Goal: Task Accomplishment & Management: Manage account settings

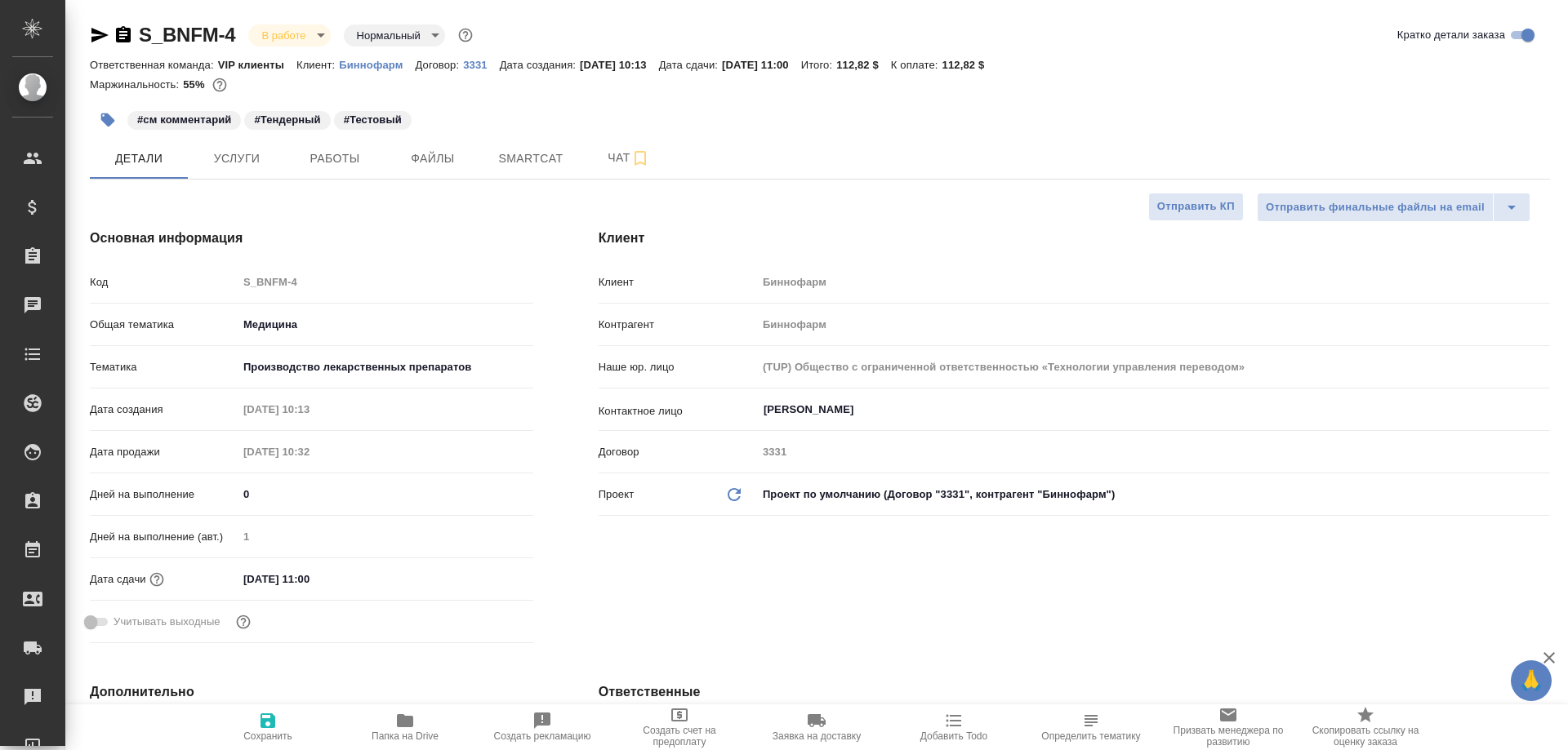
select select "RU"
click at [336, 152] on span "Работы" at bounding box center [335, 158] width 78 height 21
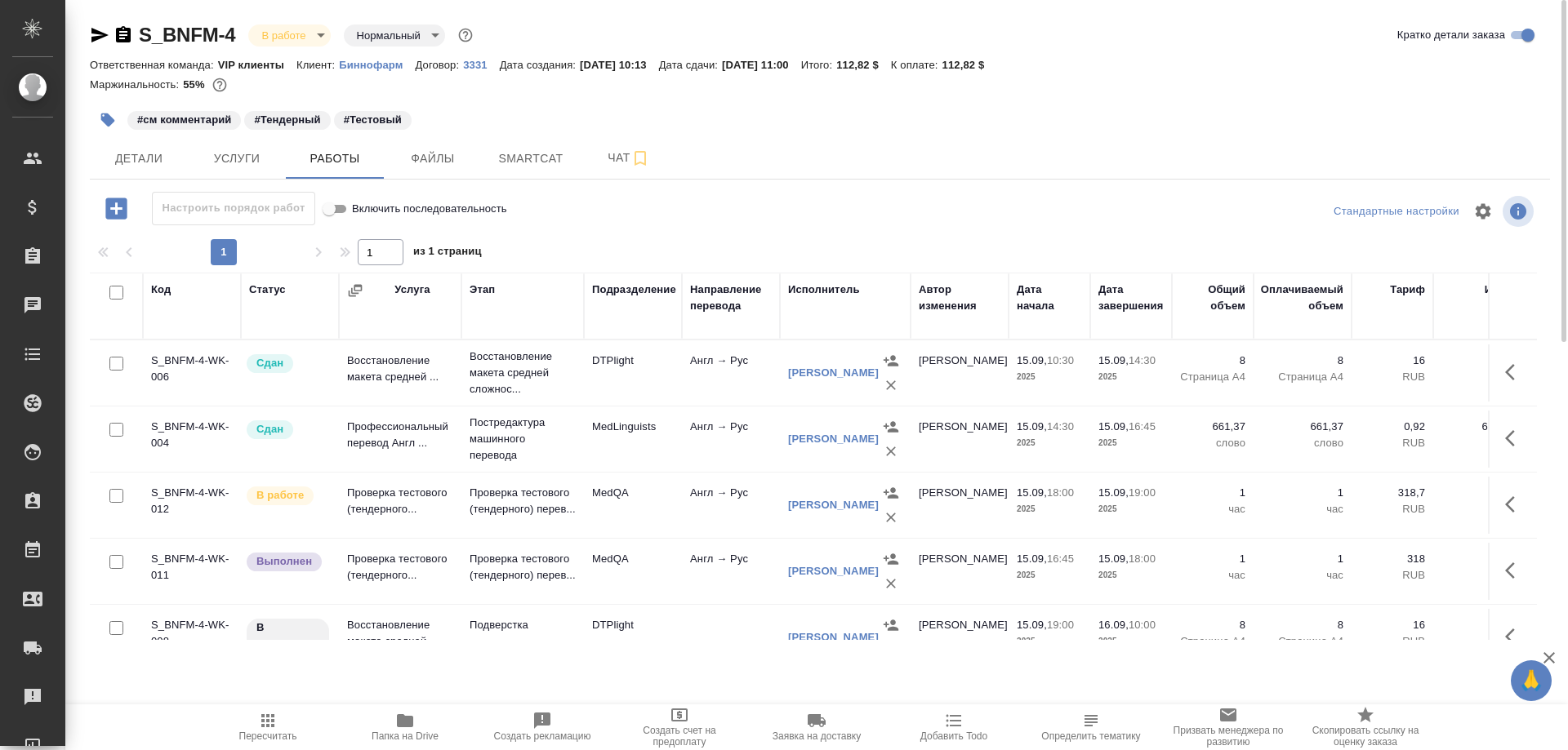
click at [378, 502] on td "Проверка тестового (тендерного..." at bounding box center [400, 505] width 123 height 57
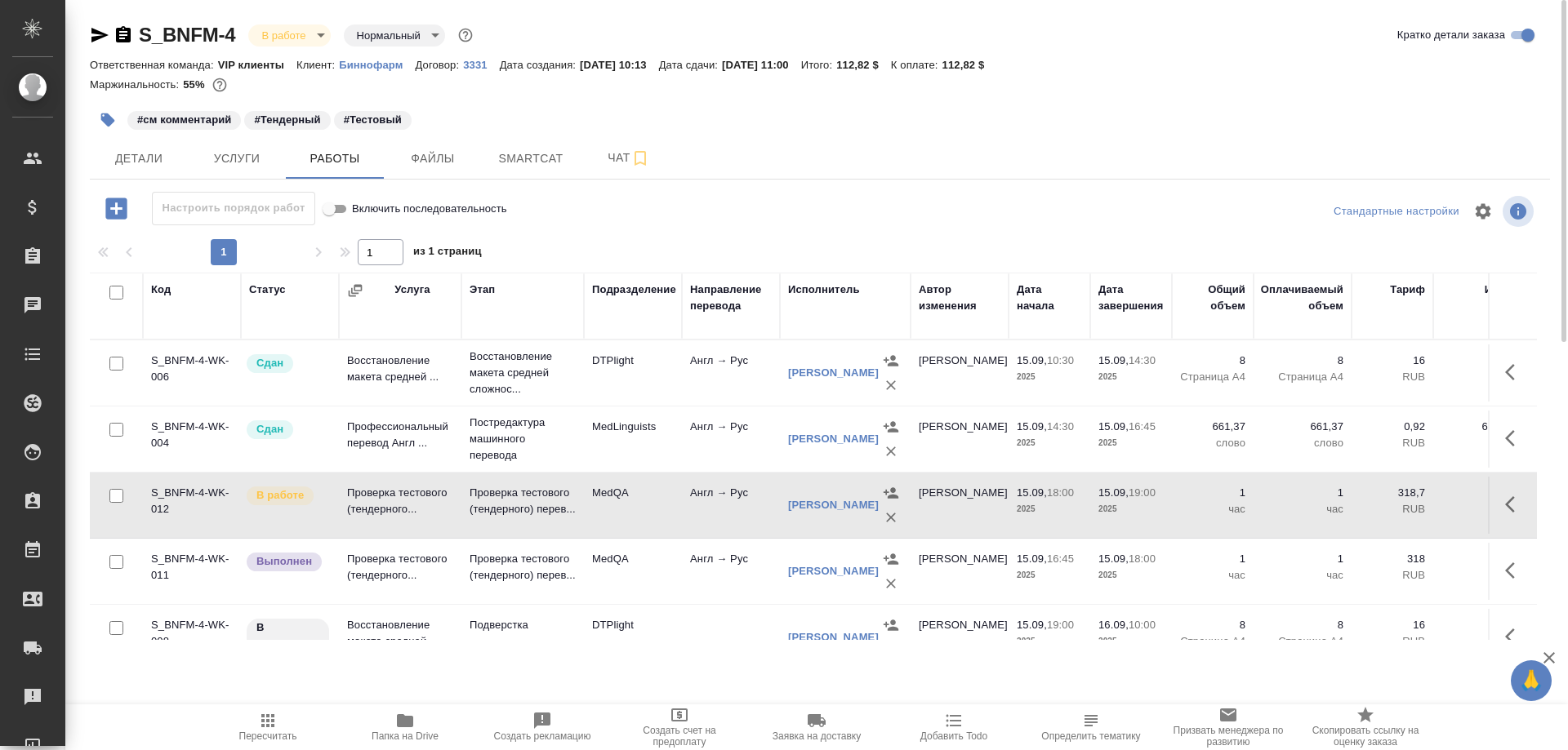
click at [378, 502] on td "Проверка тестового (тендерного..." at bounding box center [400, 505] width 123 height 57
click at [96, 32] on icon "button" at bounding box center [100, 35] width 17 height 15
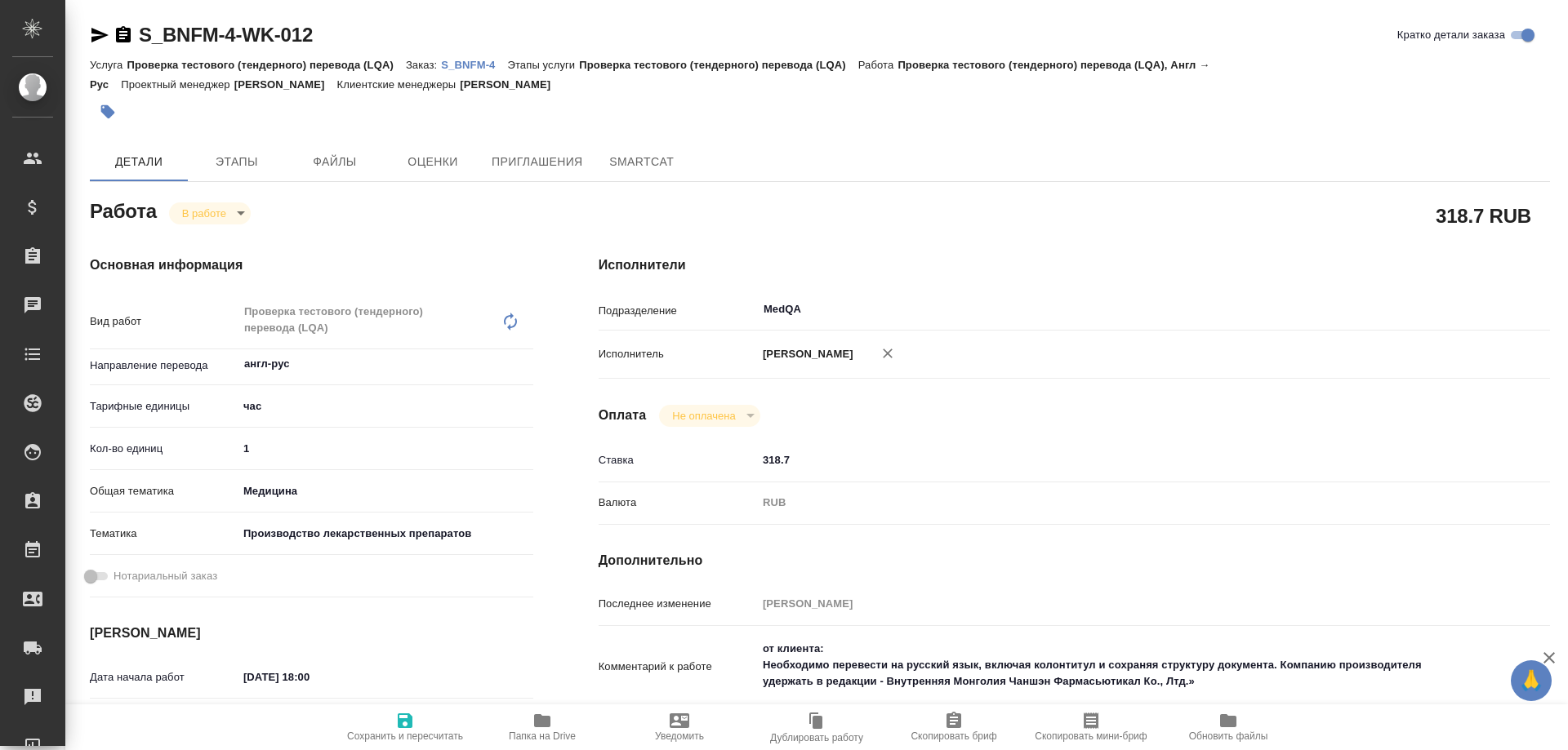
type textarea "x"
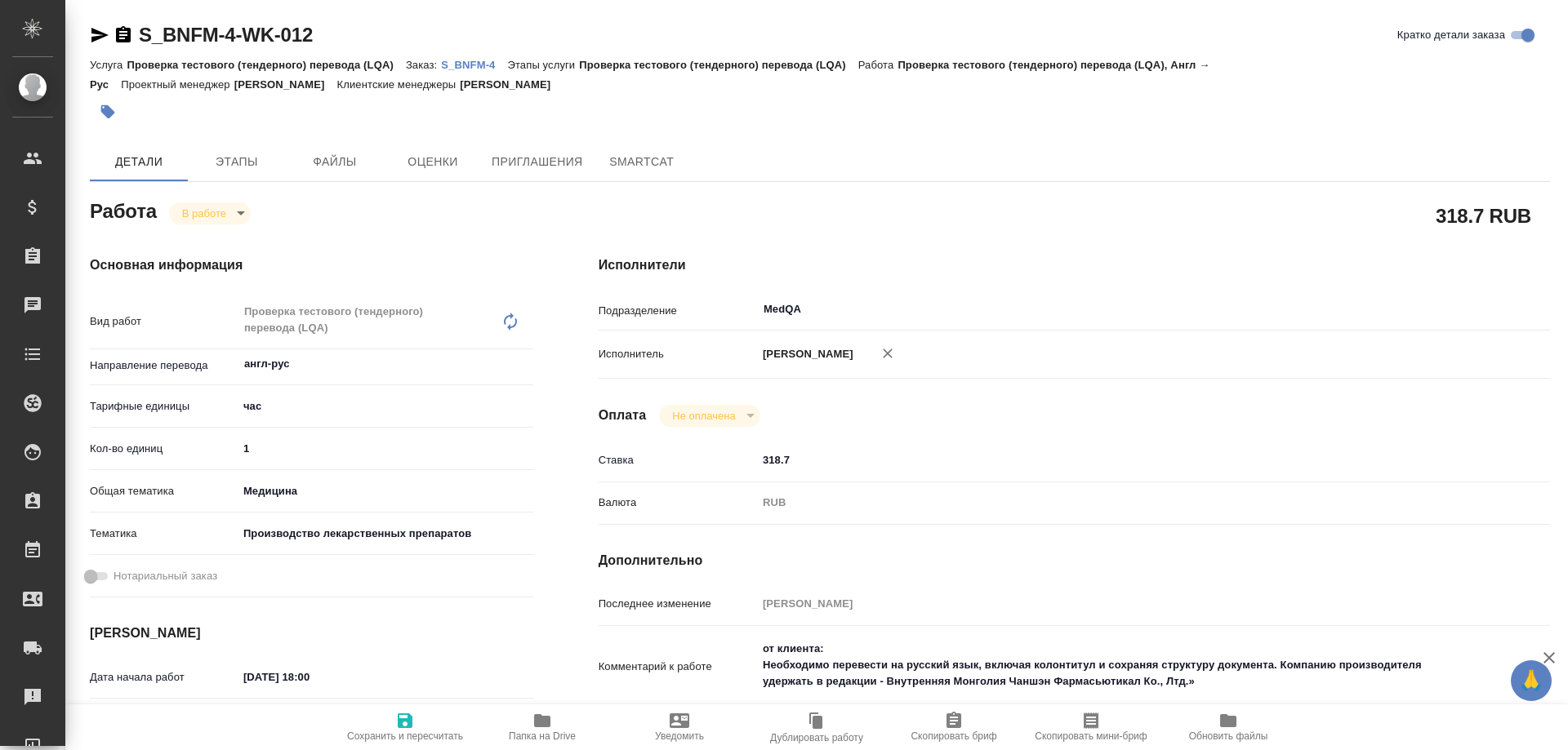
type textarea "x"
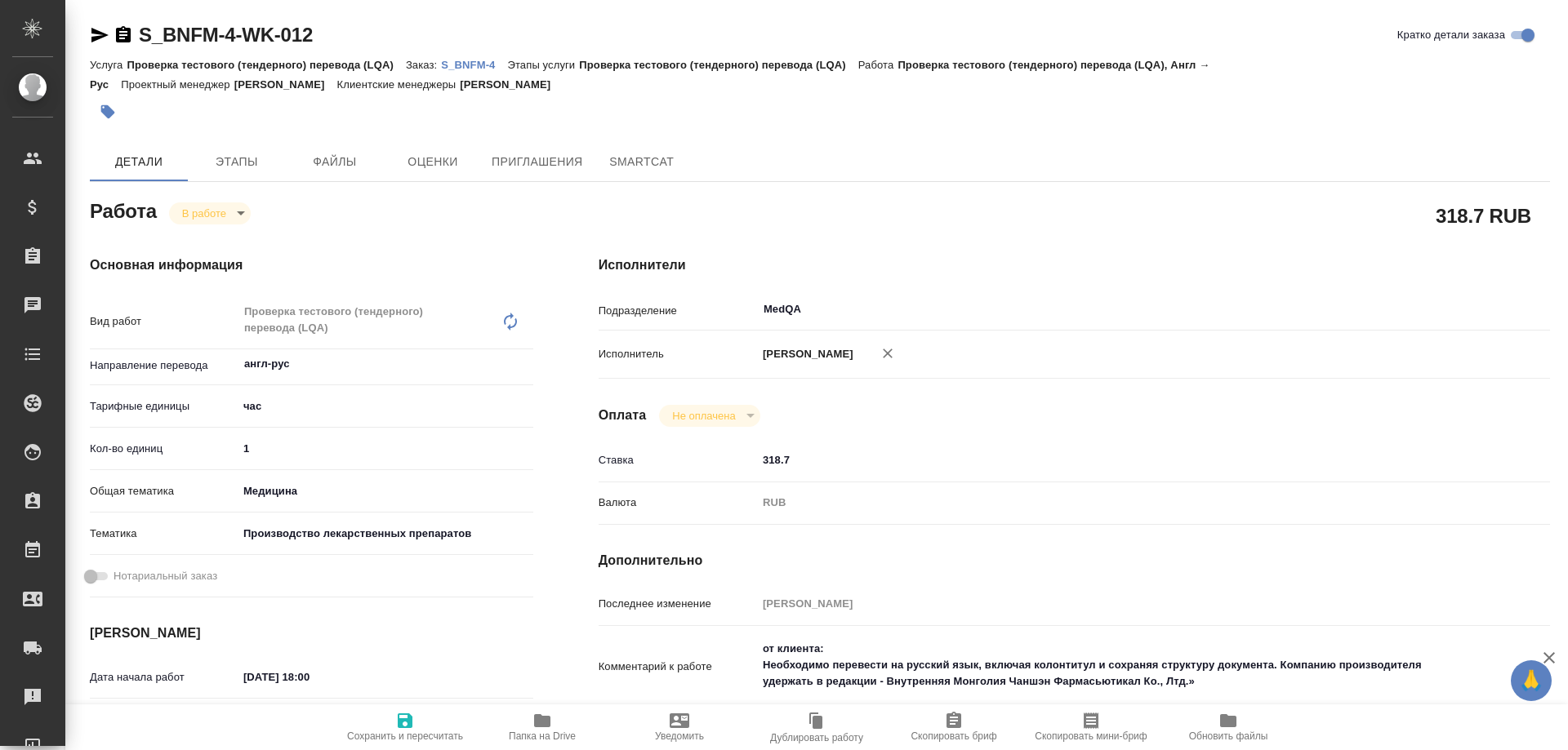
type textarea "x"
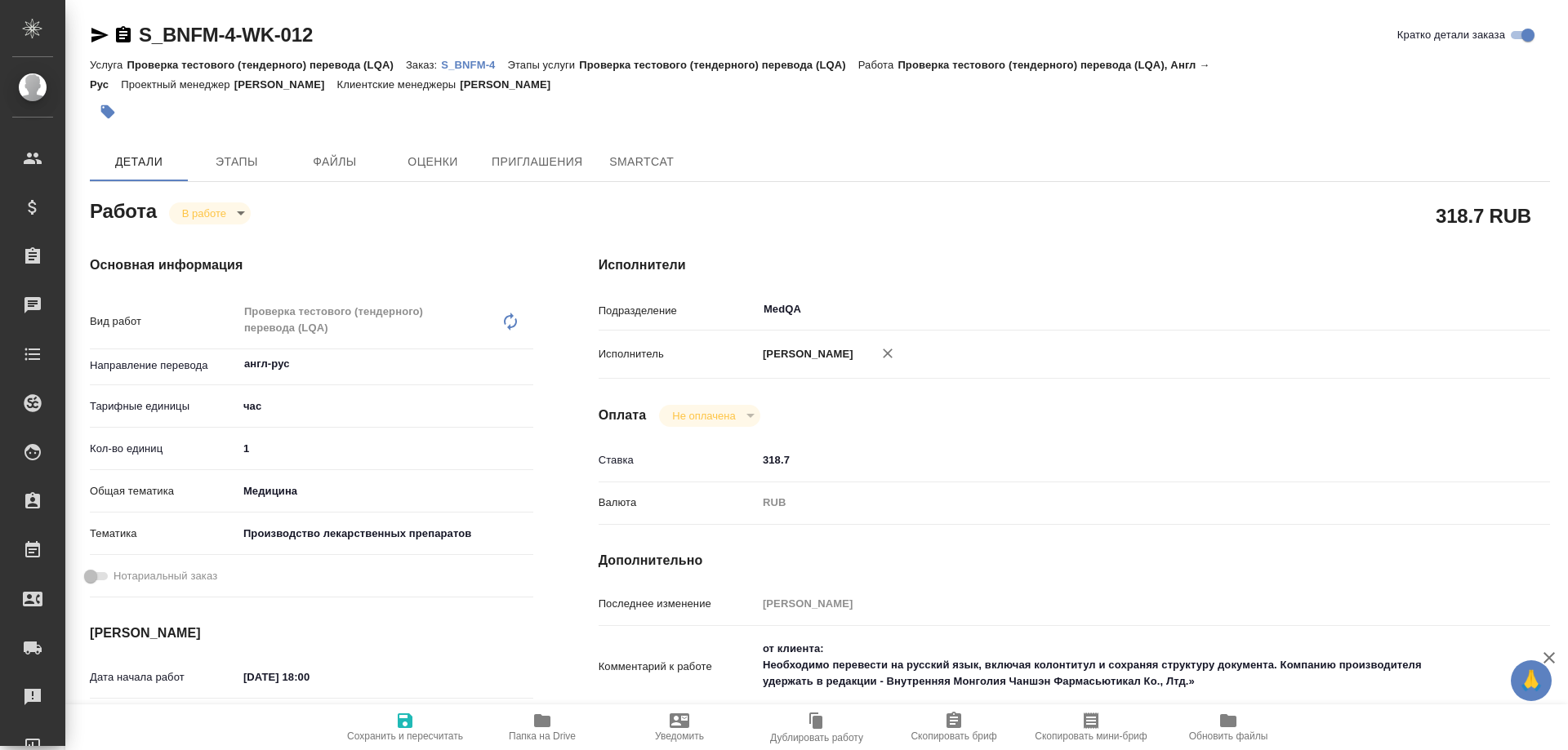
type textarea "x"
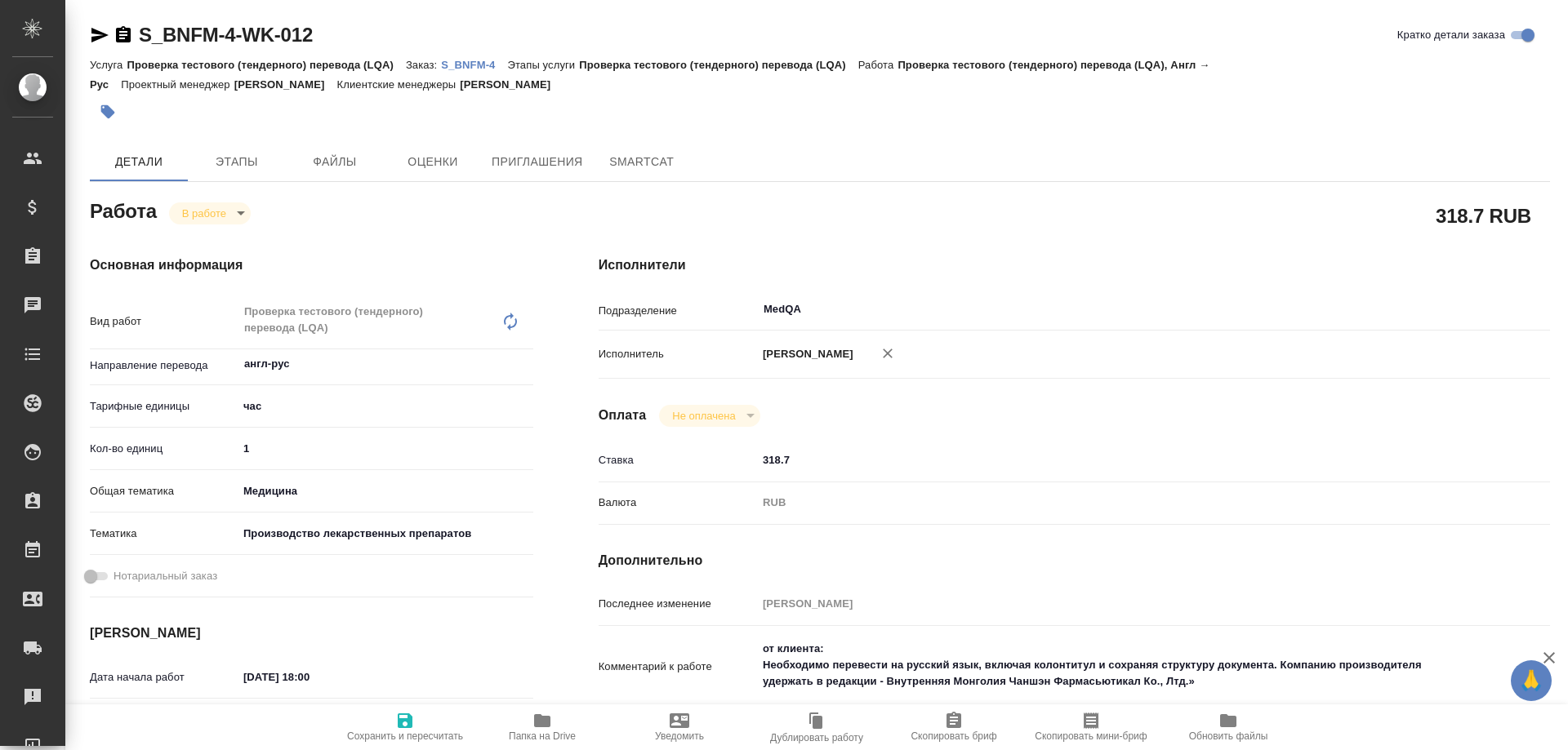
type textarea "x"
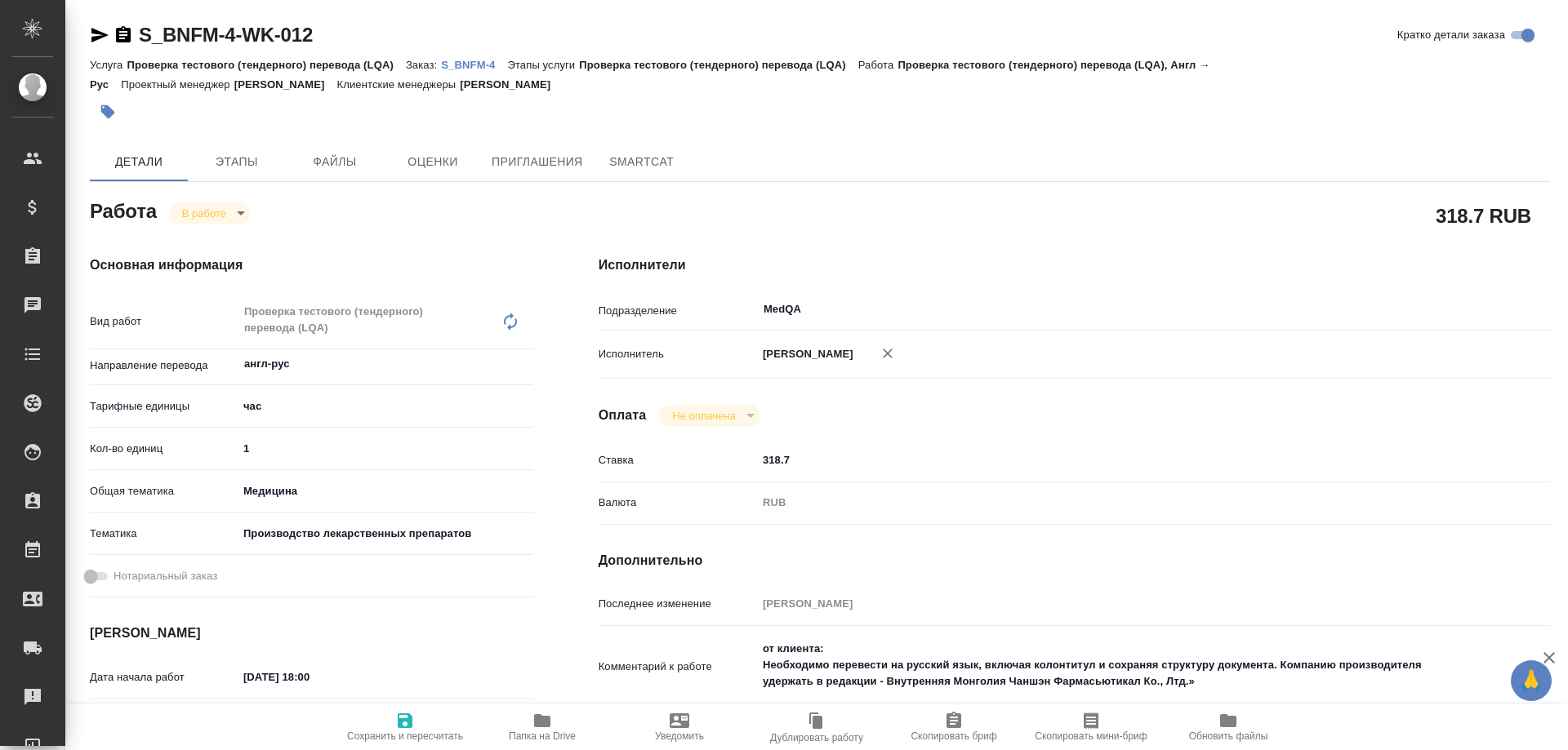
type textarea "x"
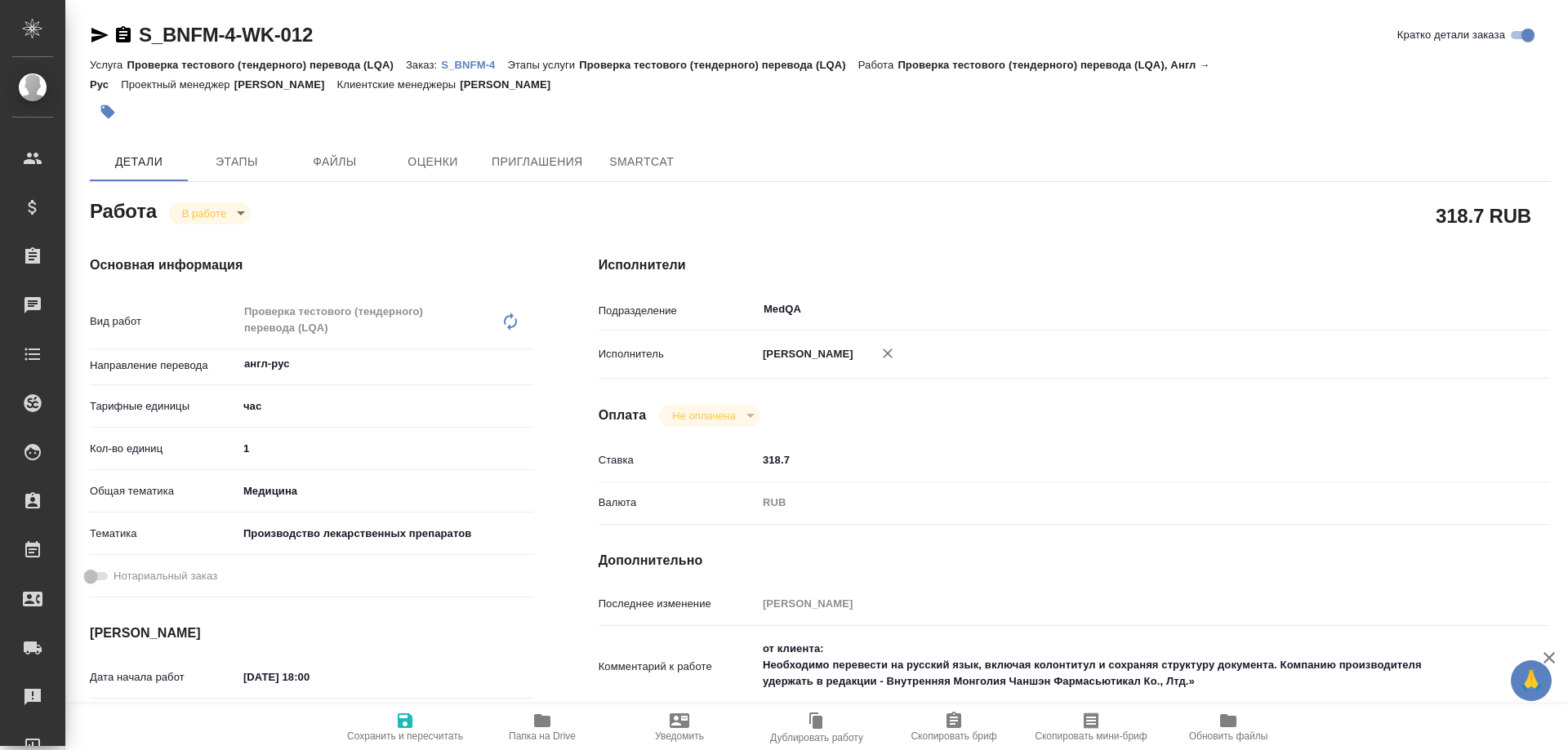
type textarea "x"
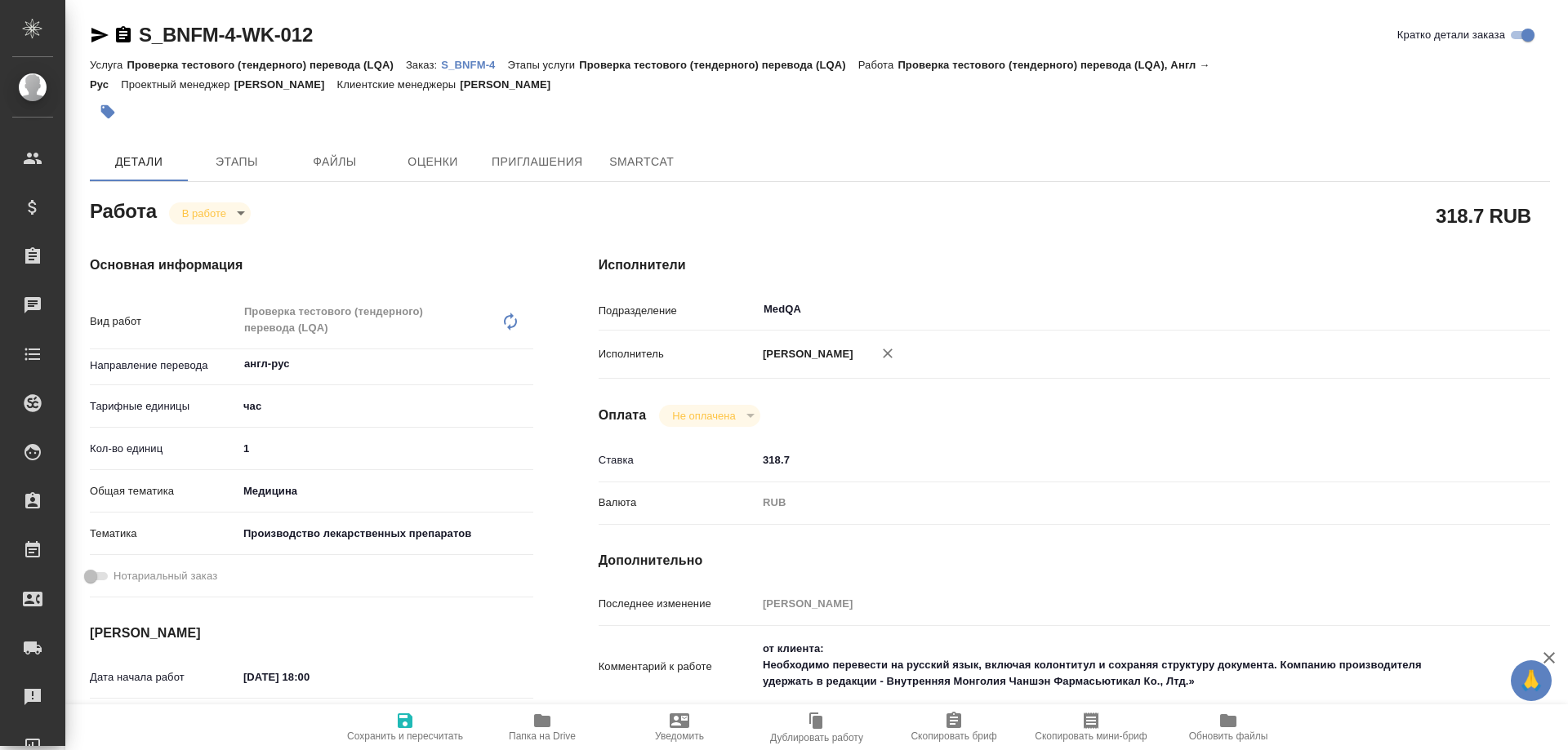
type textarea "x"
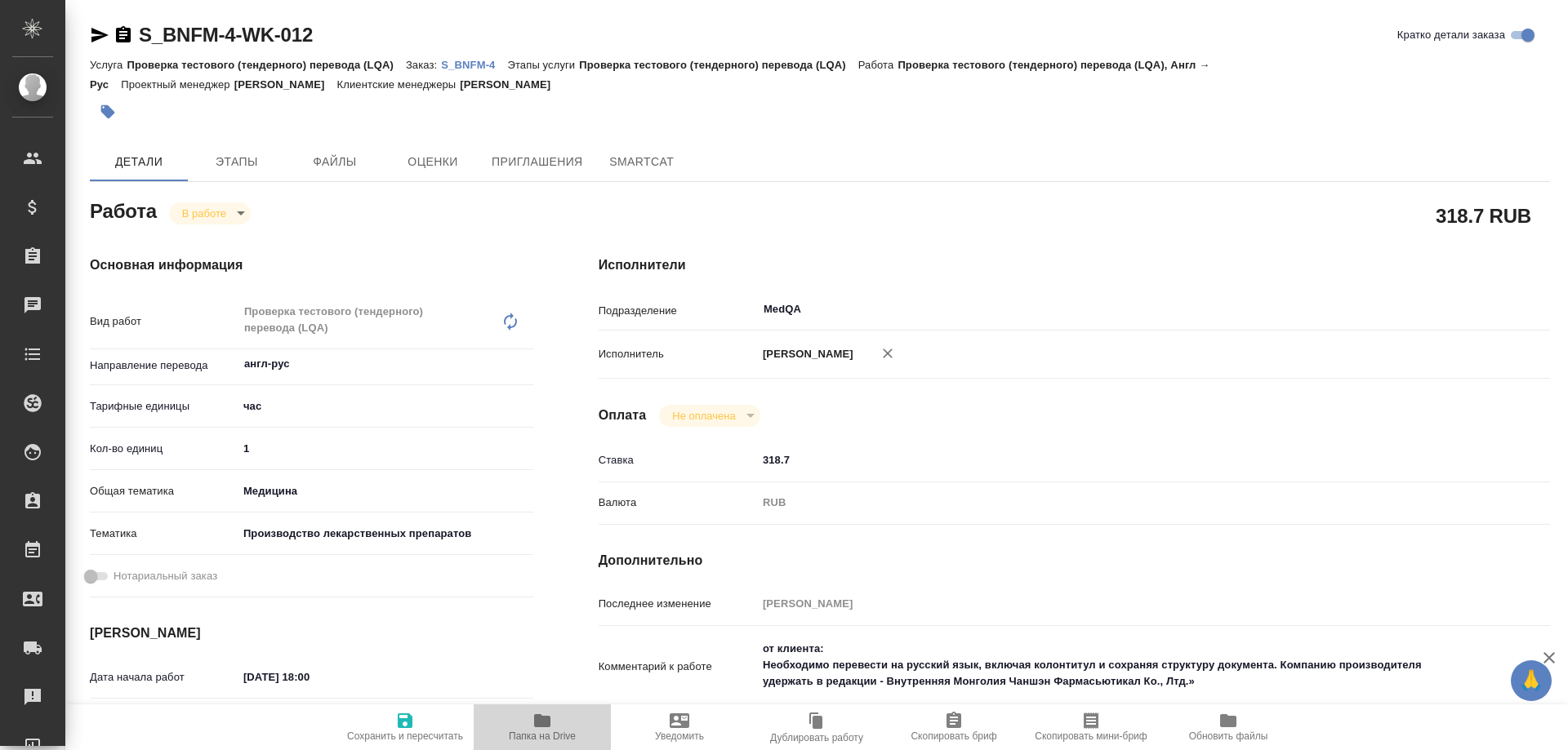
click at [533, 726] on icon "button" at bounding box center [542, 721] width 20 height 20
type textarea "x"
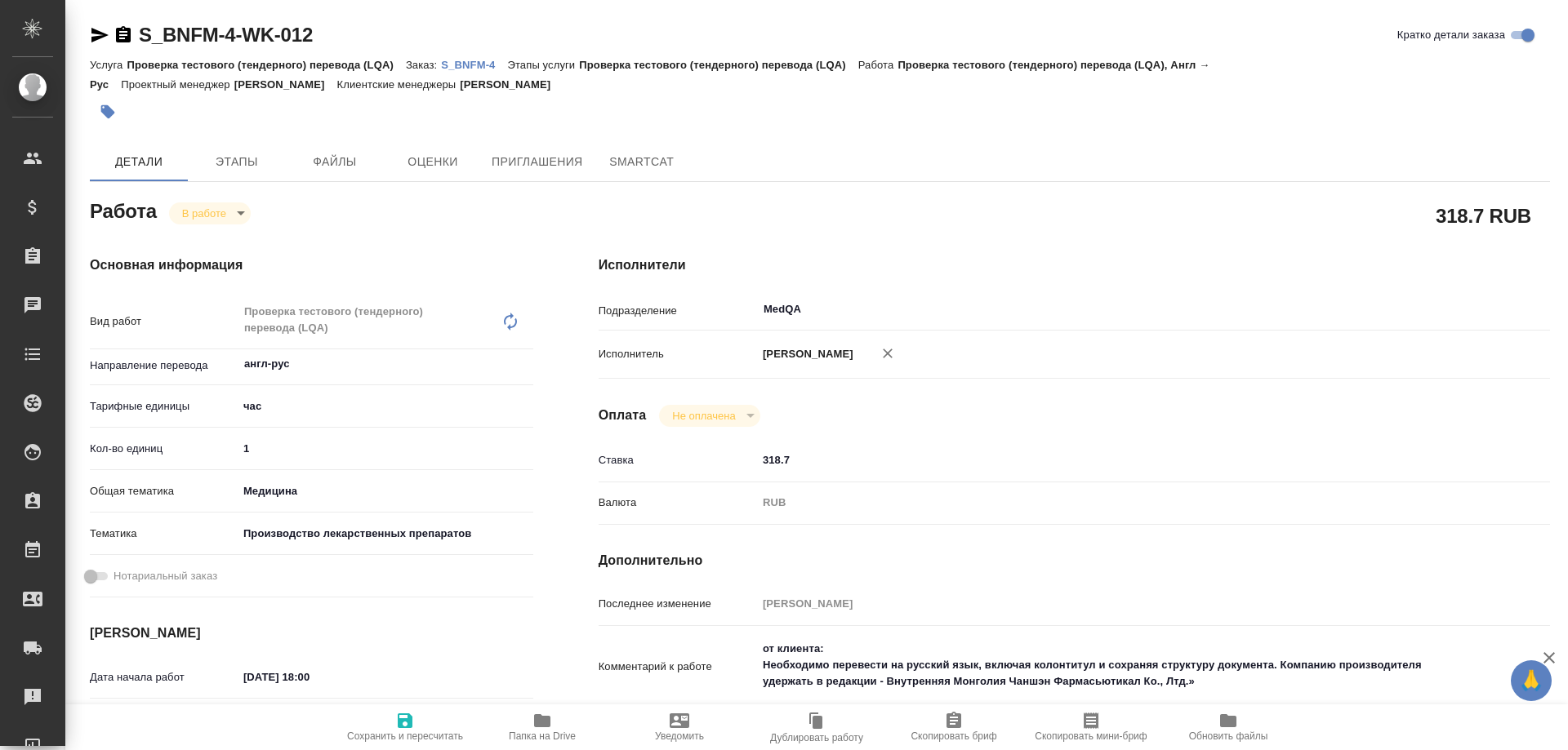
type textarea "x"
click at [260, 449] on input "1" at bounding box center [385, 448] width 294 height 24
click at [230, 214] on body "🙏 .cls-1 fill:#fff; AWATERA [PERSON_NAME] Спецификации Заказы 0 Чаты Todo Проек…" at bounding box center [784, 375] width 1568 height 750
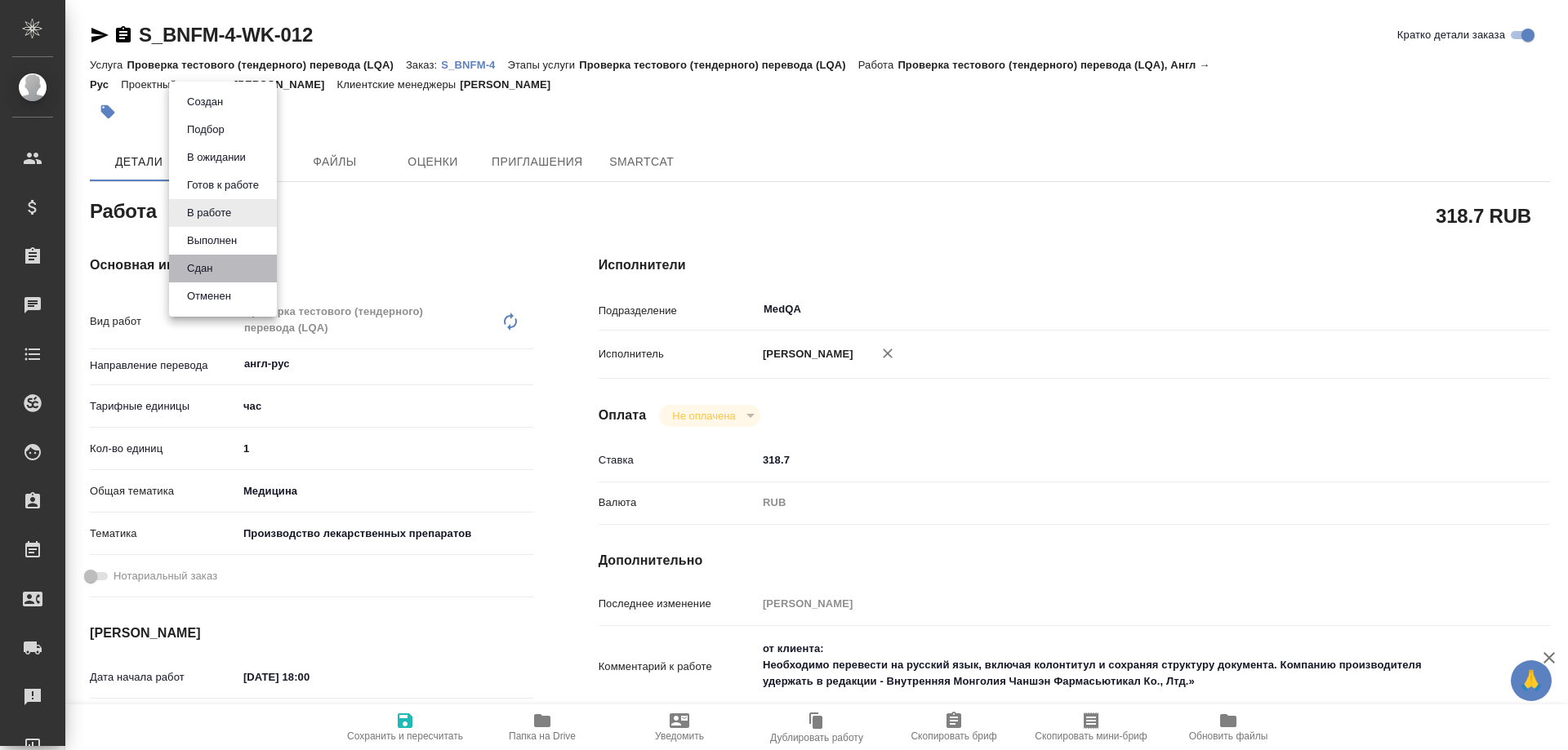
click at [222, 262] on li "Сдан" at bounding box center [223, 269] width 108 height 28
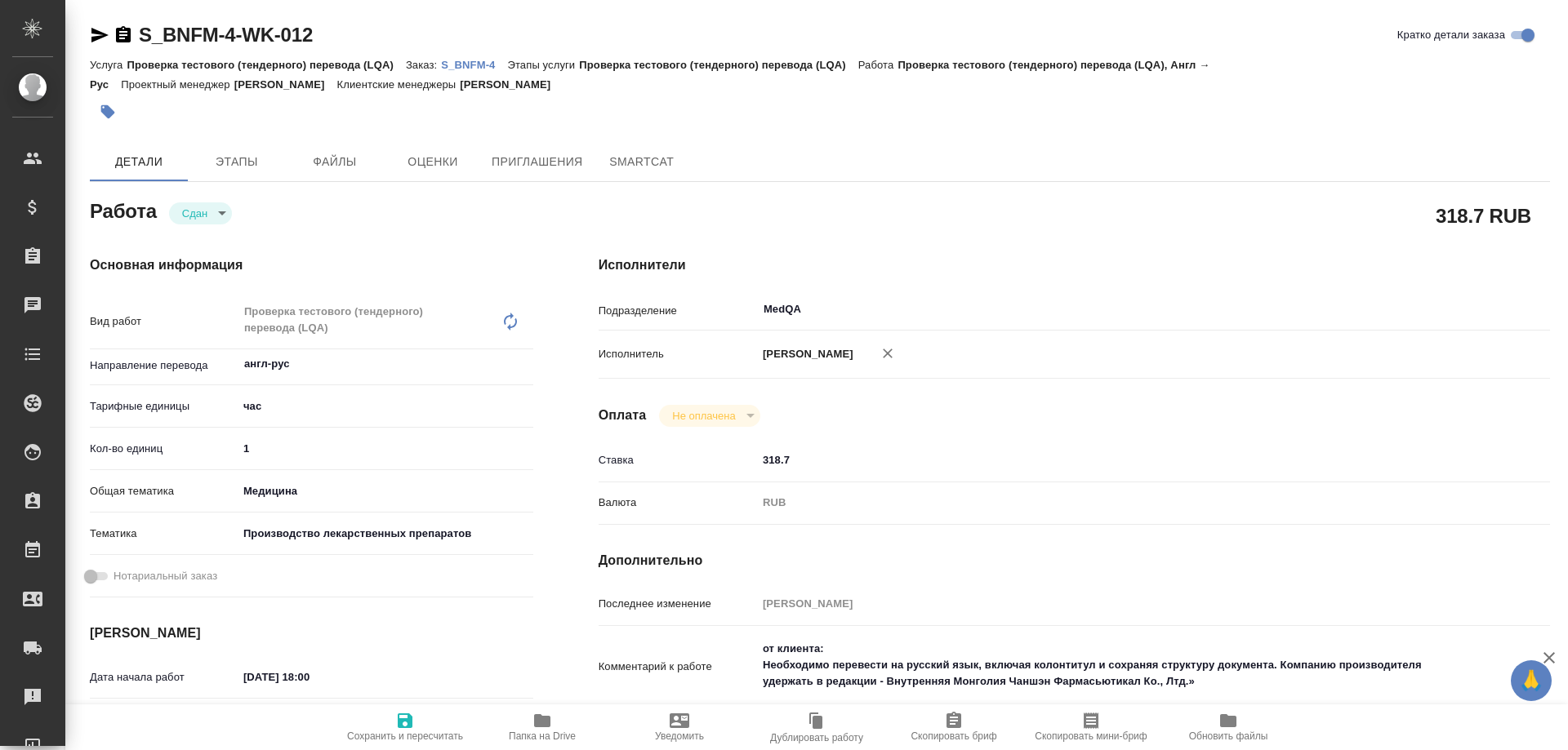
type textarea "x"
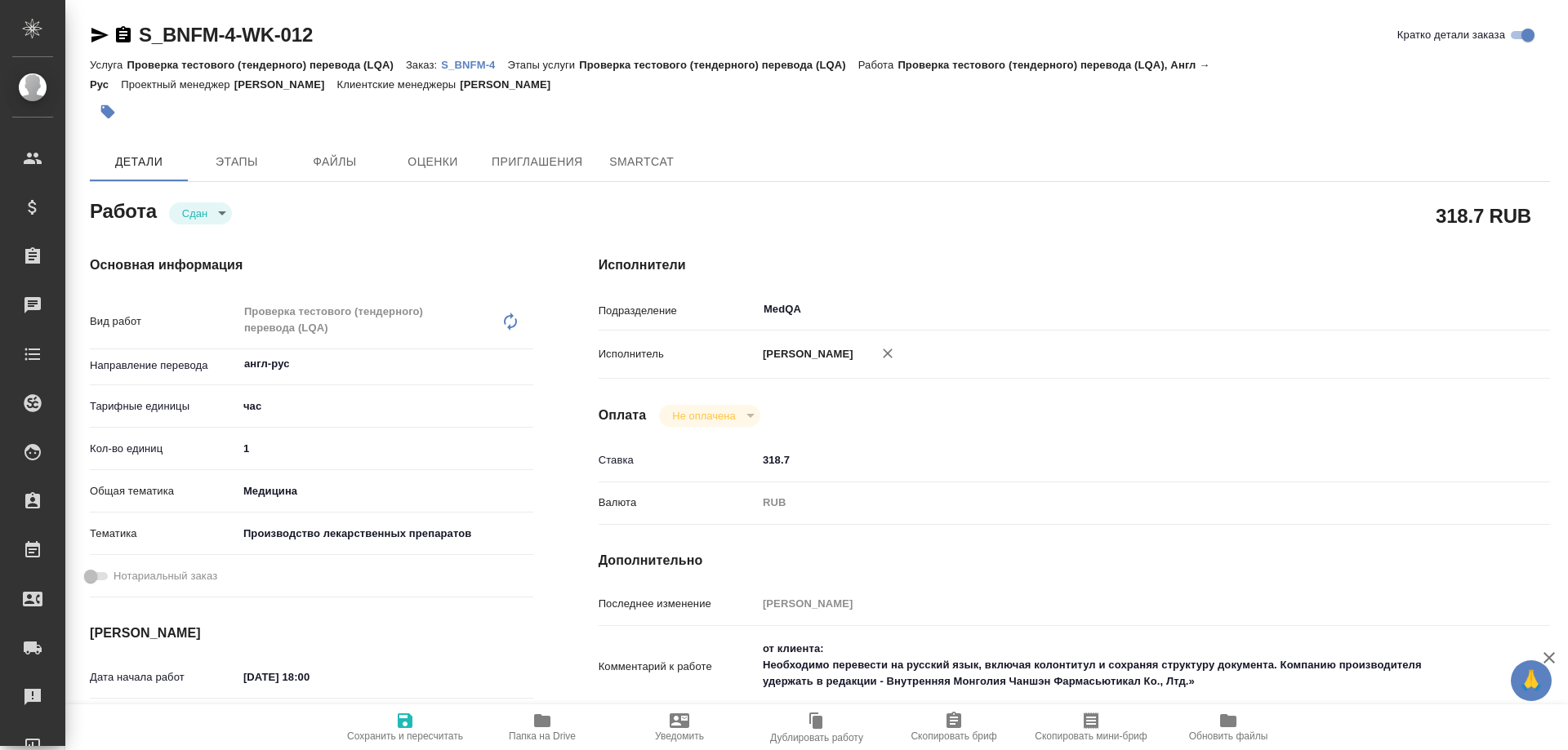
type textarea "x"
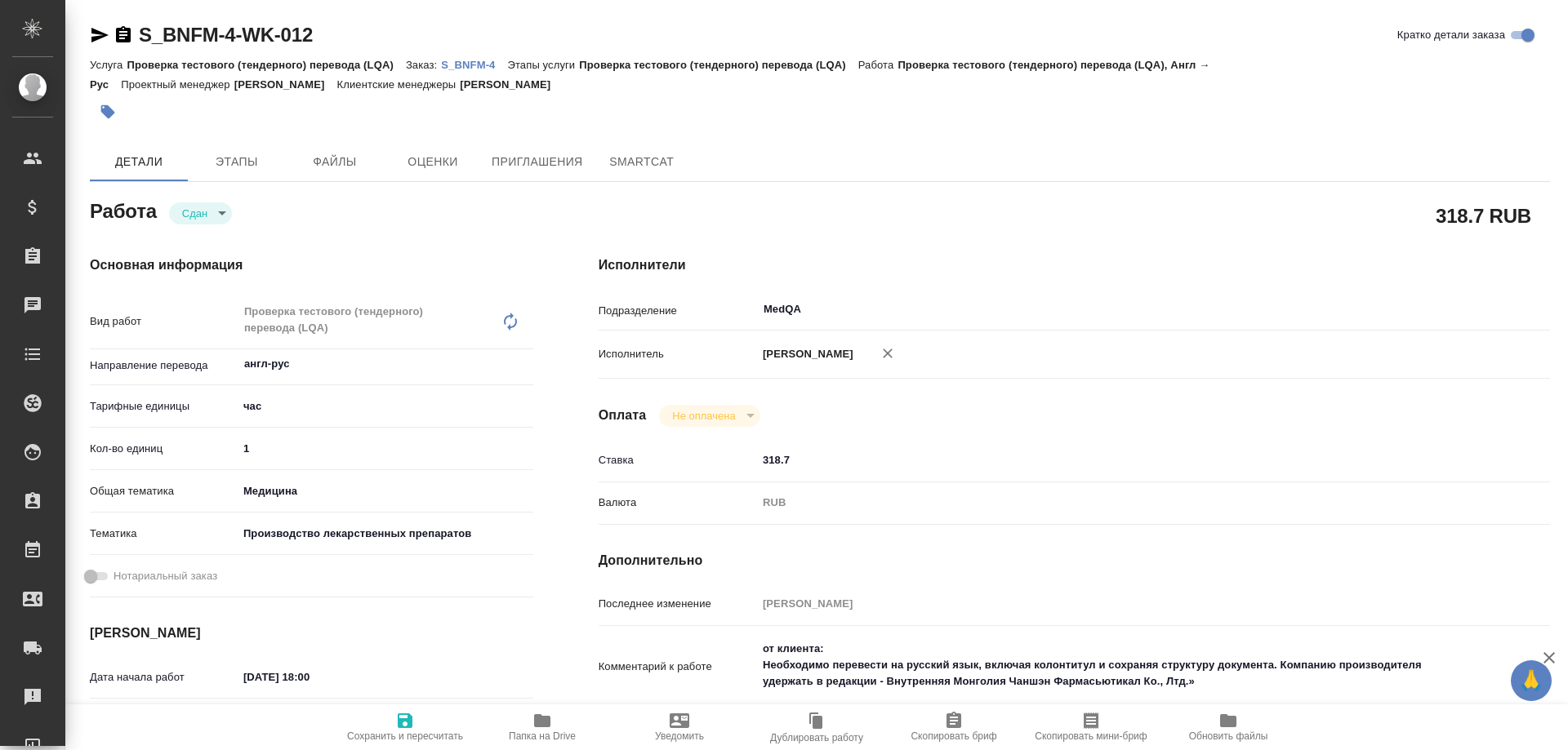
type textarea "x"
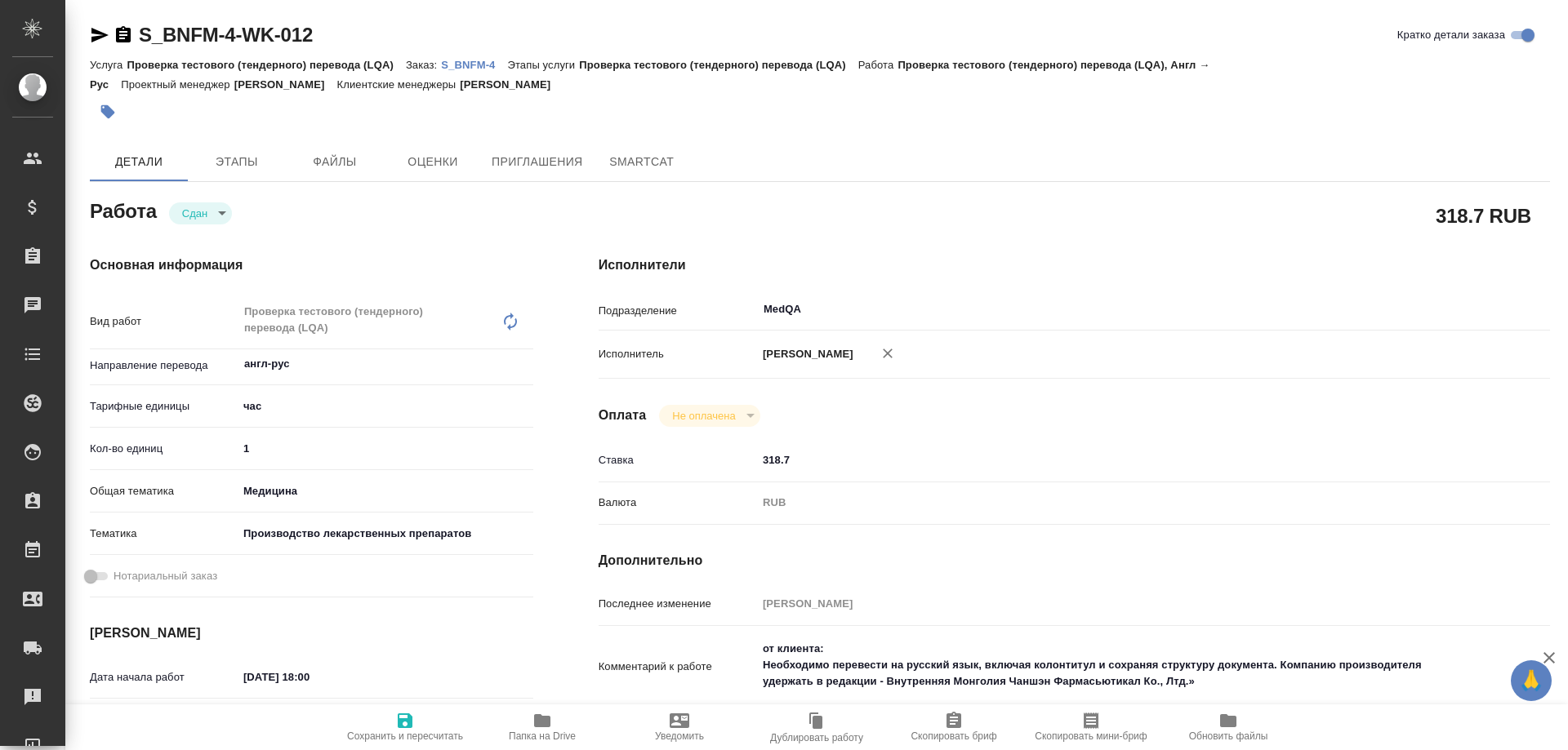
type textarea "x"
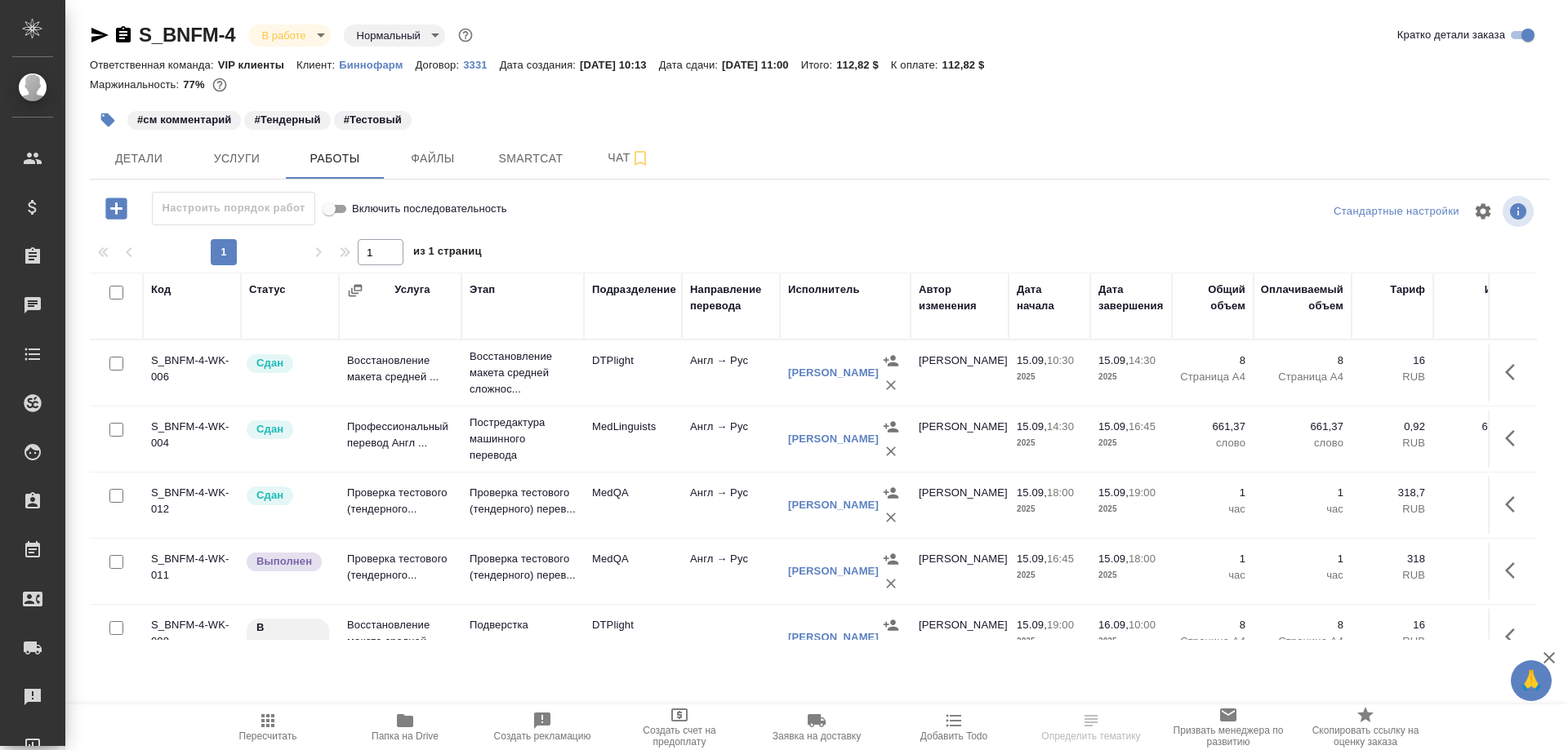
click at [99, 30] on icon "button" at bounding box center [100, 35] width 20 height 20
